Goal: Find specific page/section: Find specific page/section

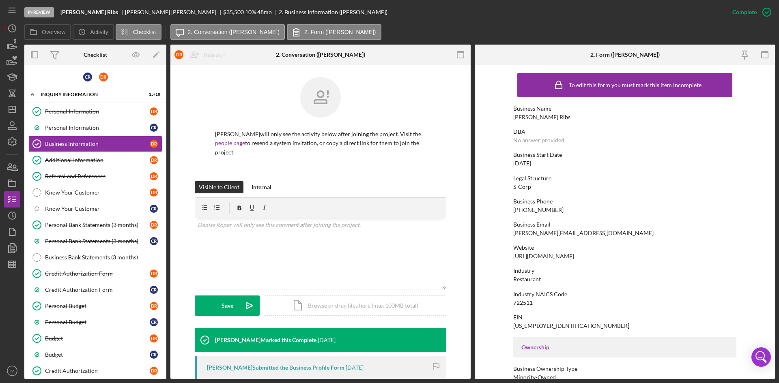
scroll to position [243, 0]
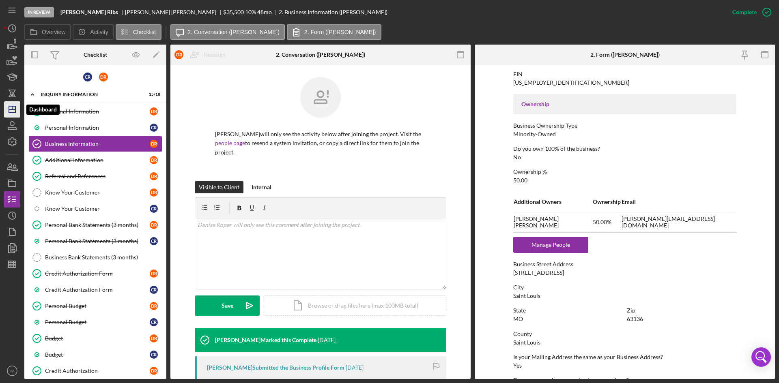
click at [11, 109] on icon "Icon/Dashboard" at bounding box center [12, 109] width 20 height 20
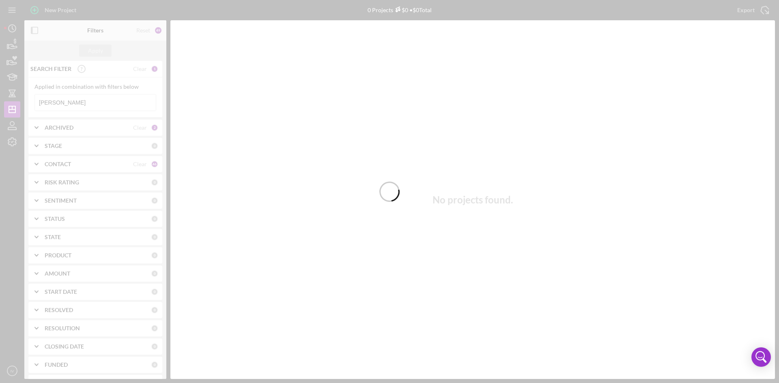
click at [68, 103] on div at bounding box center [389, 191] width 779 height 383
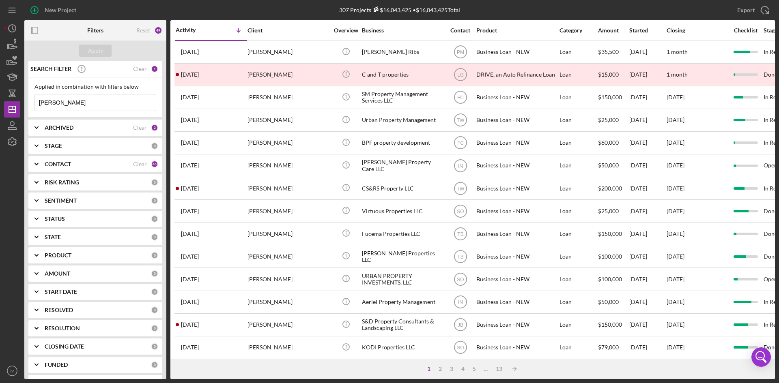
drag, startPoint x: 59, startPoint y: 104, endPoint x: 23, endPoint y: 104, distance: 35.7
click at [23, 104] on div "New Project 307 Projects $16,043,425 • $16,043,425 Total [PERSON_NAME] Export I…" at bounding box center [389, 189] width 770 height 379
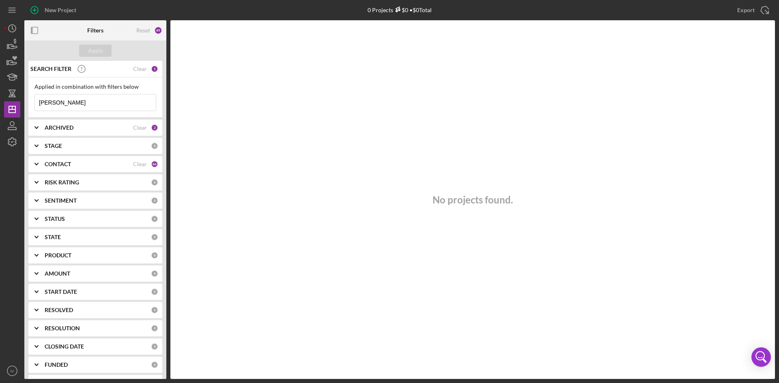
drag, startPoint x: 84, startPoint y: 101, endPoint x: 20, endPoint y: 102, distance: 63.7
click at [20, 102] on div "New Project 0 Projects $0 • $0 Total [PERSON_NAME] Export Icon/Export Filters R…" at bounding box center [389, 189] width 770 height 379
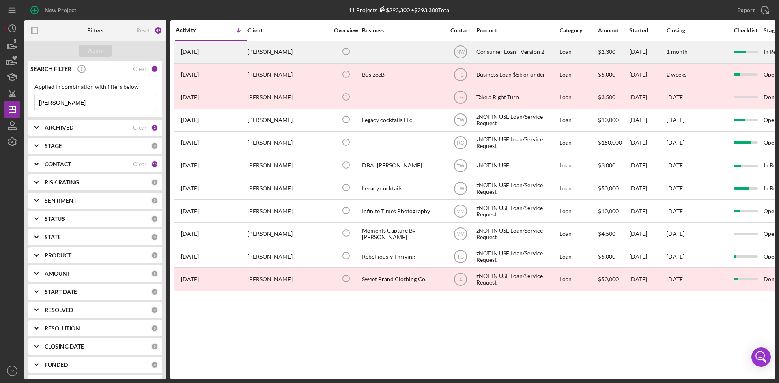
type input "[PERSON_NAME]"
click at [311, 53] on div "[PERSON_NAME]" at bounding box center [287, 51] width 81 height 21
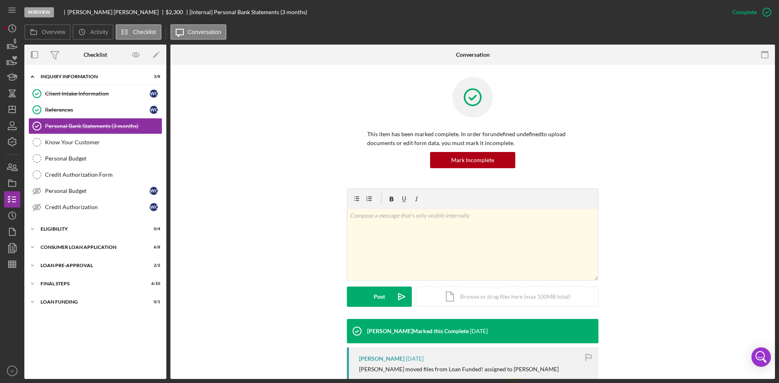
click at [24, 106] on nav "Icon/Menu Icon/Dashboard Dashboard Navigation Divider Mobile Checklist Navigati…" at bounding box center [14, 189] width 20 height 379
click at [15, 111] on polygon "button" at bounding box center [12, 109] width 6 height 6
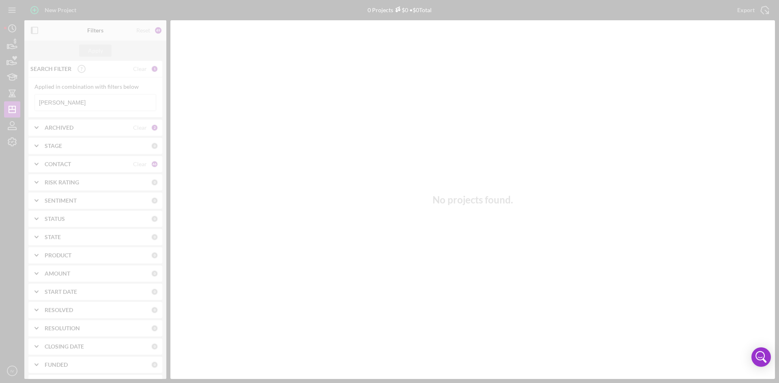
click at [80, 105] on div at bounding box center [389, 191] width 779 height 383
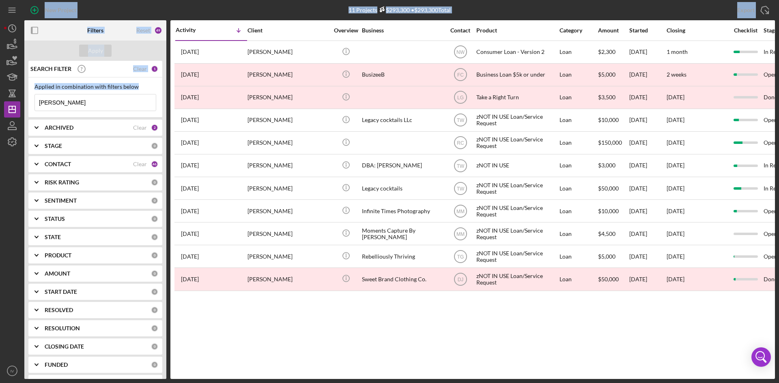
drag, startPoint x: 65, startPoint y: 103, endPoint x: 37, endPoint y: 106, distance: 28.2
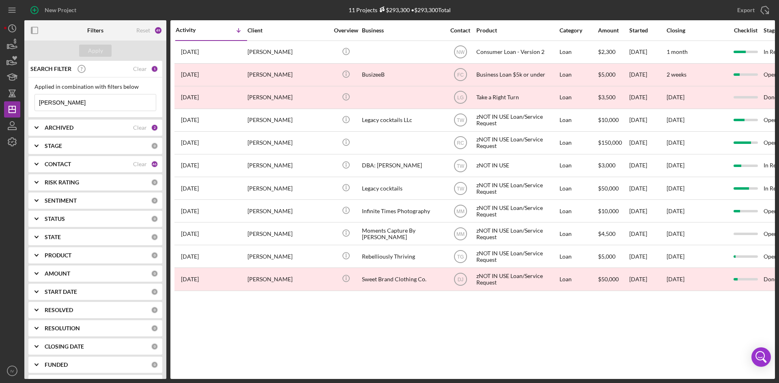
click at [62, 103] on input "[PERSON_NAME]" at bounding box center [95, 102] width 121 height 16
drag, startPoint x: 52, startPoint y: 106, endPoint x: 14, endPoint y: 107, distance: 38.2
click at [14, 107] on div "New Project 11 Projects $293,300 • $293,300 Total whitney Export Icon/Export Fi…" at bounding box center [389, 189] width 770 height 379
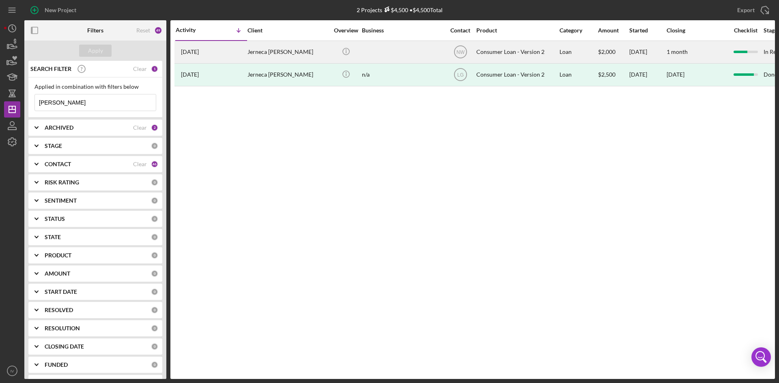
type input "[PERSON_NAME]"
click at [245, 55] on div "[DATE] [PERSON_NAME]" at bounding box center [211, 51] width 71 height 21
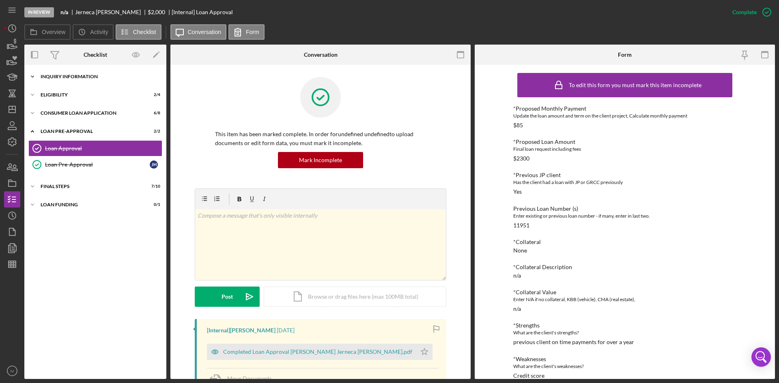
click at [75, 74] on div "Icon/Expander Inquiry Information 2 / 8" at bounding box center [95, 77] width 142 height 16
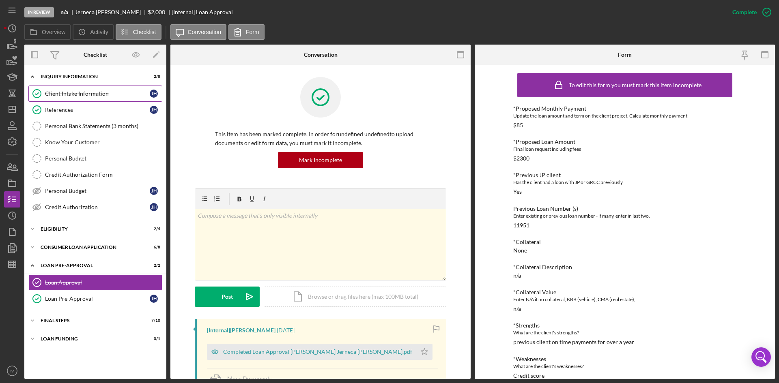
click at [80, 99] on link "Client Intake Information Client Intake Information [PERSON_NAME]" at bounding box center [95, 94] width 134 height 16
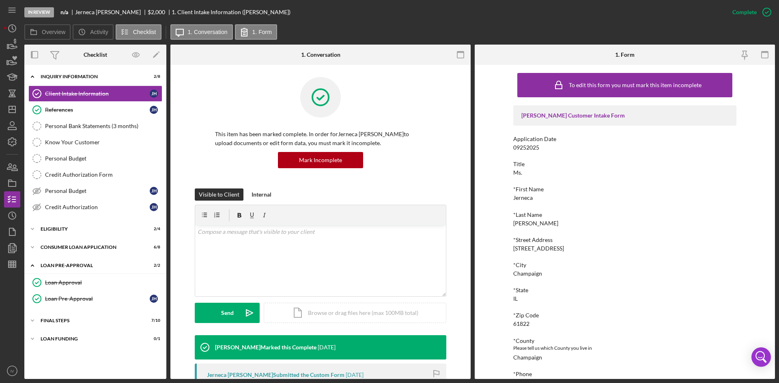
scroll to position [122, 0]
